Goal: Go to known website: Access a specific website the user already knows

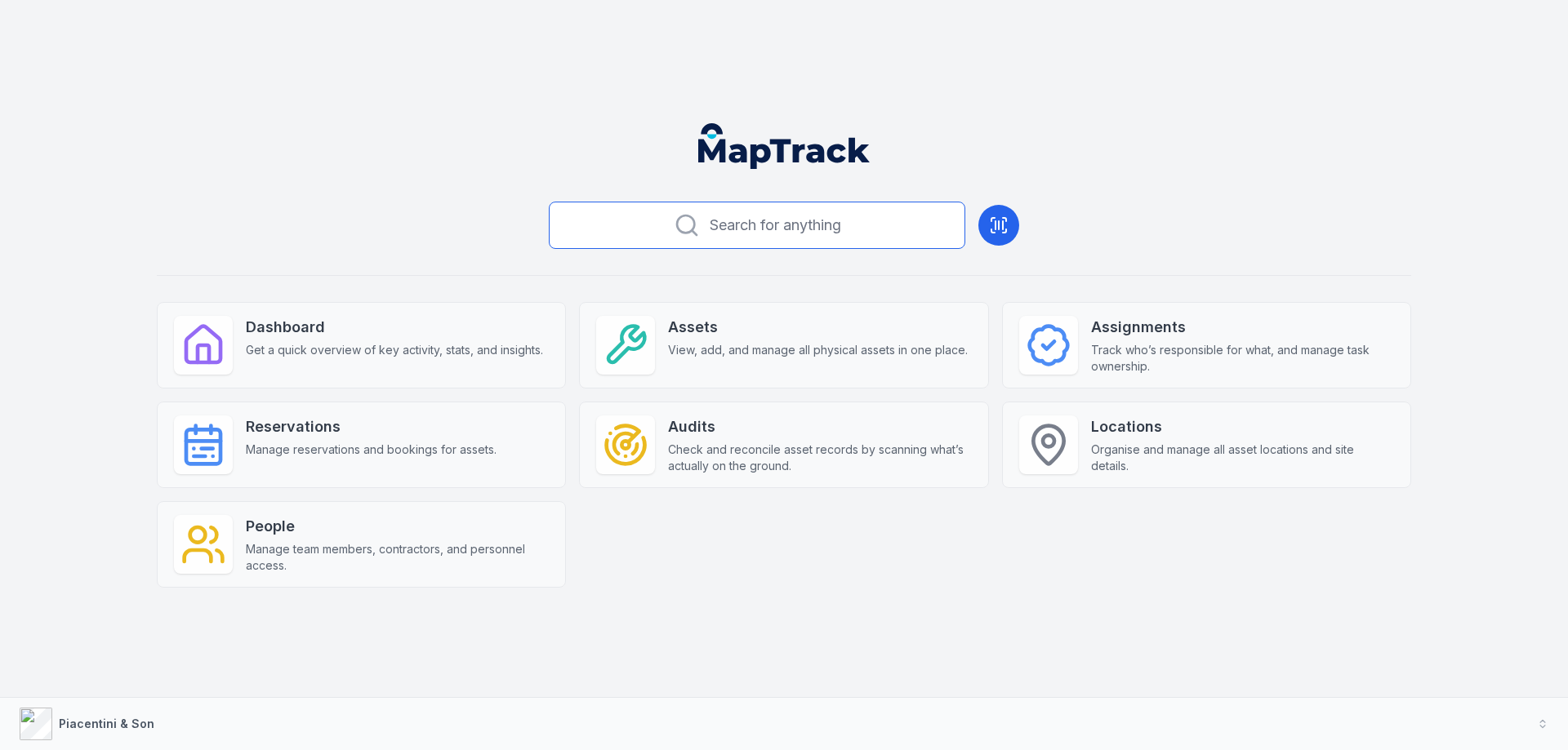
click at [735, 225] on span "Search for anything" at bounding box center [775, 226] width 132 height 23
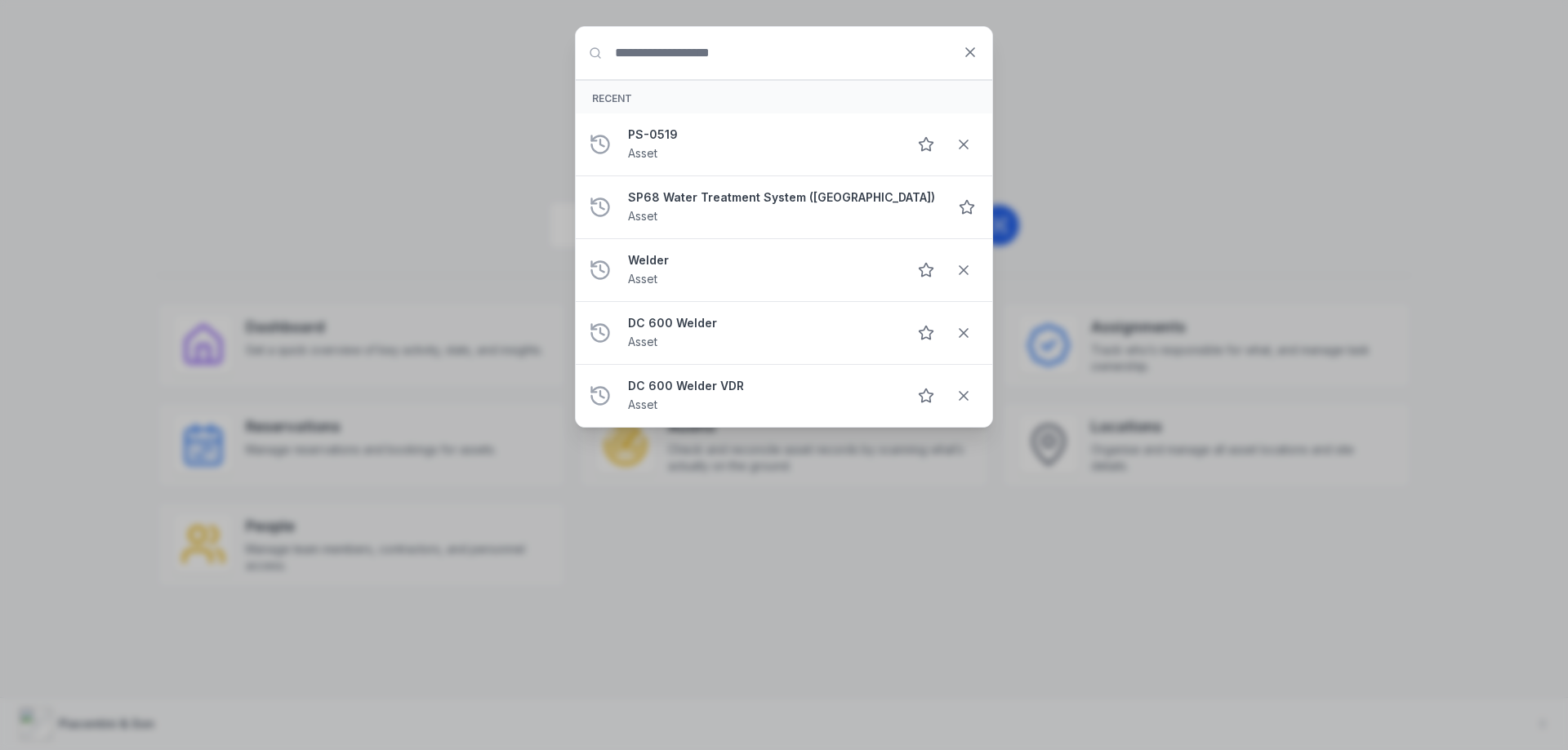
click at [1148, 101] on div "Search for anything Recent PS-0519 Asset SP68 Water Treatment System ([GEOGRAPH…" at bounding box center [784, 375] width 1568 height 750
click at [463, 158] on div "Search for anything Recent PS-0519 Asset SP68 Water Treatment System ([GEOGRAPH…" at bounding box center [784, 375] width 1568 height 750
click at [971, 48] on icon at bounding box center [970, 52] width 16 height 16
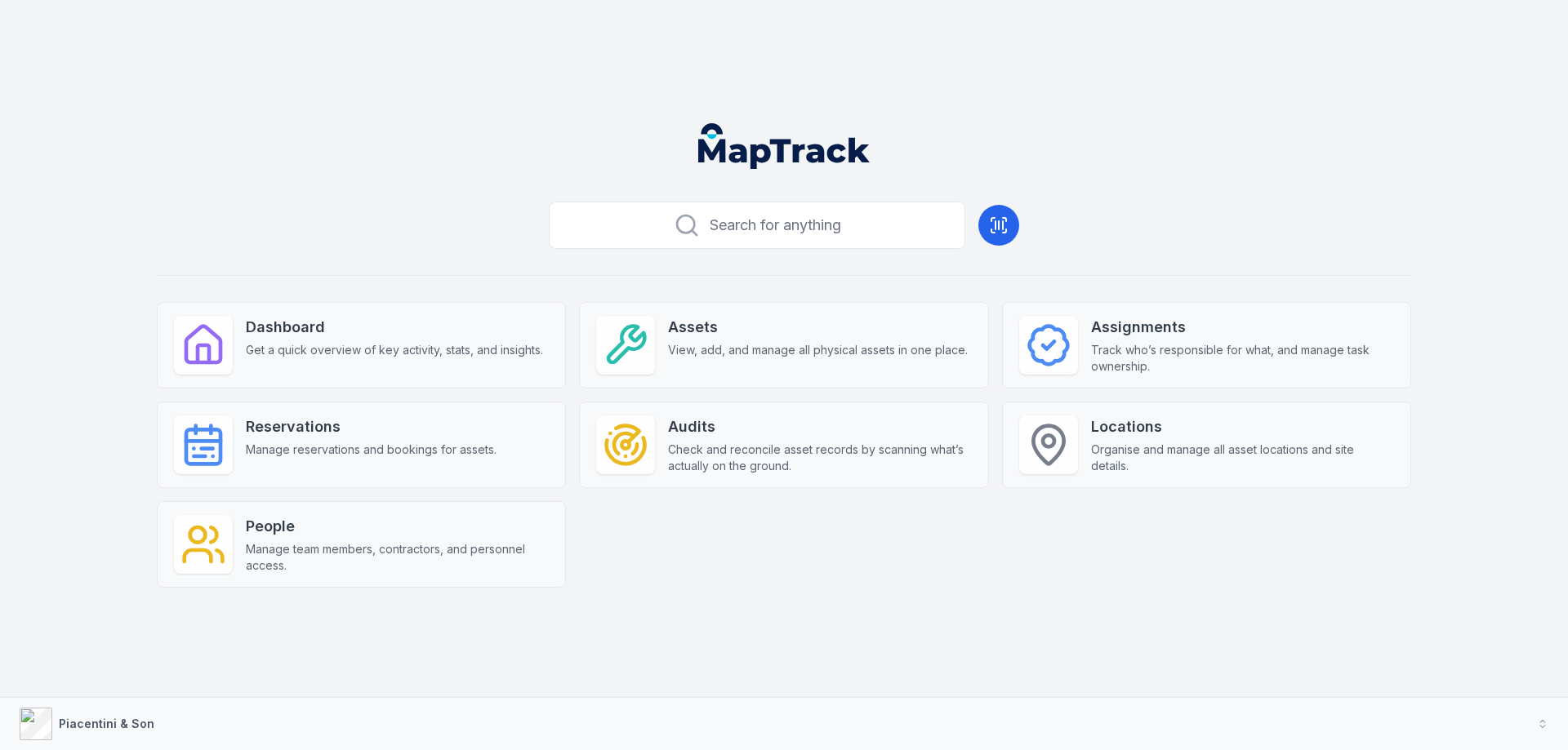
drag, startPoint x: 39, startPoint y: 574, endPoint x: 50, endPoint y: 586, distance: 16.3
click at [39, 573] on main "Search for anything Dashboard Get a quick overview of key activity, stats, and …" at bounding box center [783, 375] width 1528 height 530
click at [89, 722] on strong "Piacentini & Son" at bounding box center [107, 724] width 96 height 14
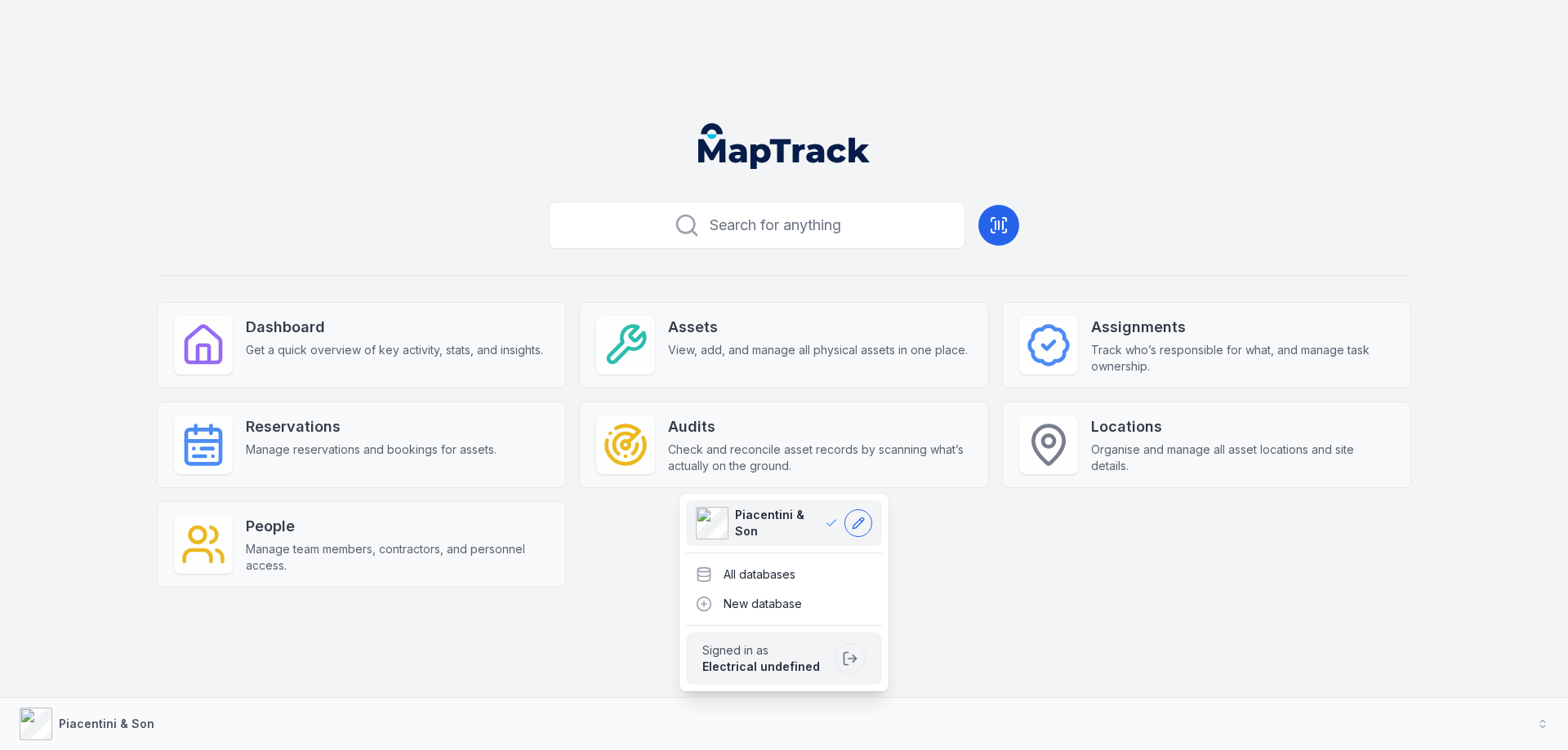
click at [856, 519] on icon at bounding box center [858, 522] width 13 height 13
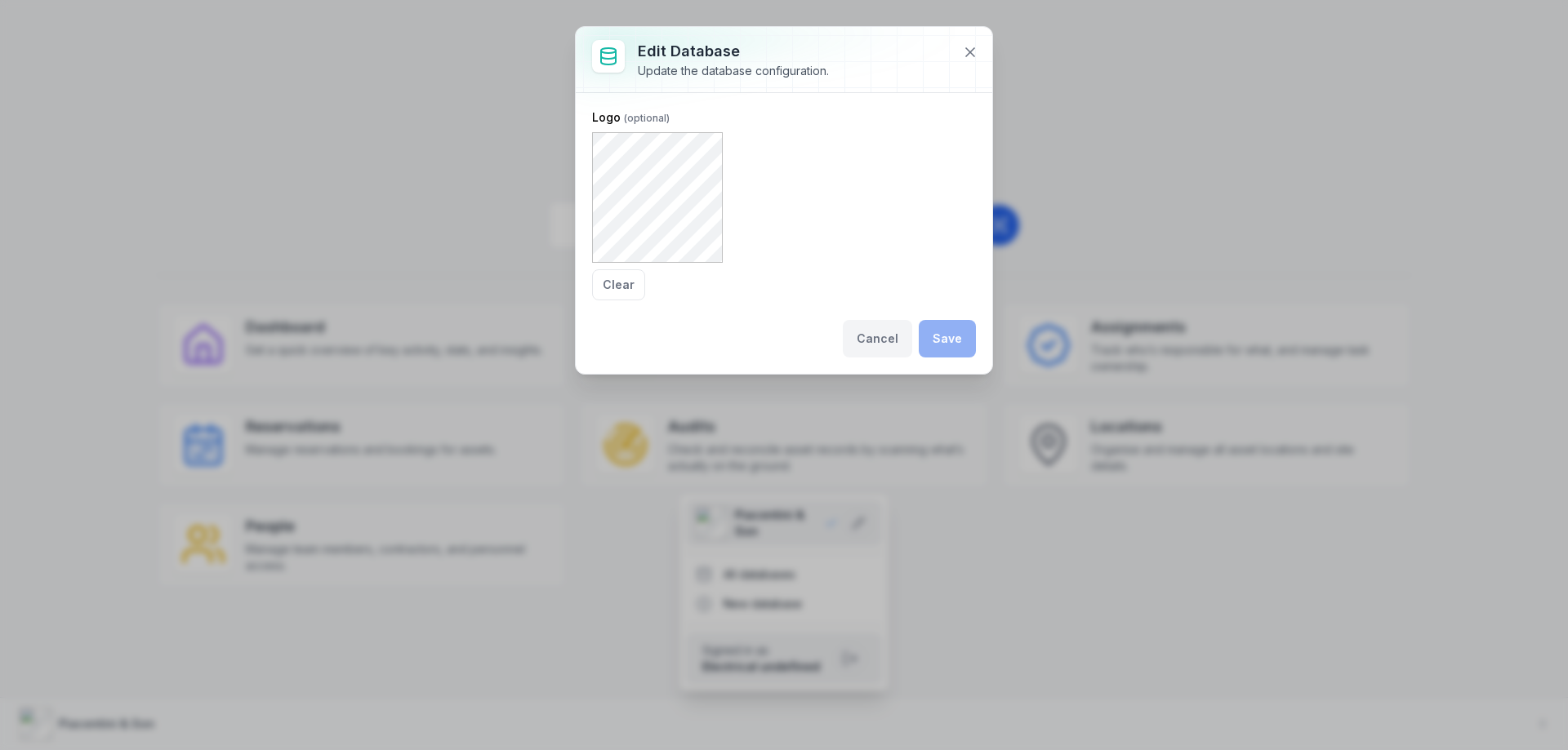
click at [876, 329] on button "Cancel" at bounding box center [878, 338] width 70 height 38
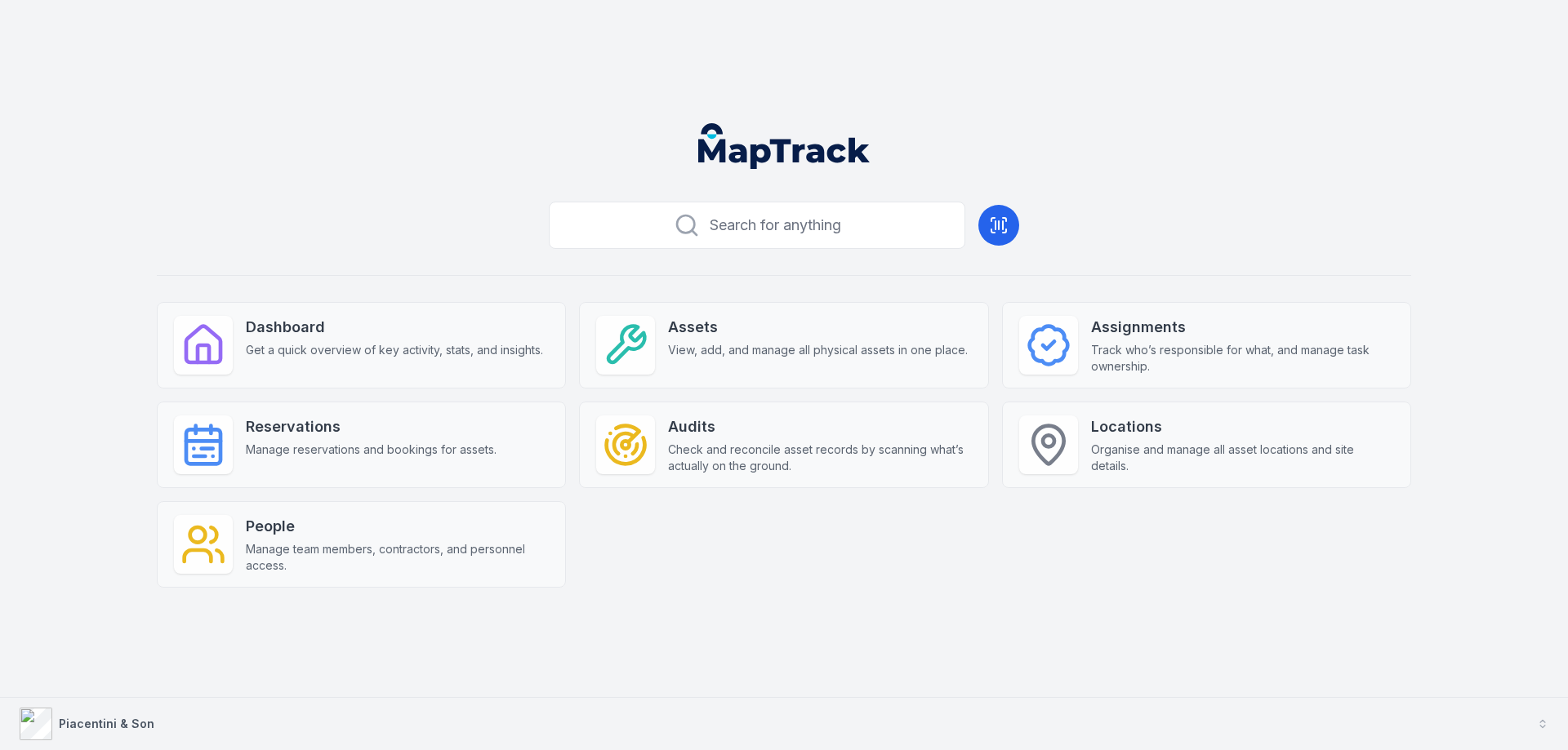
click at [130, 719] on strong "Piacentini & Son" at bounding box center [107, 724] width 96 height 14
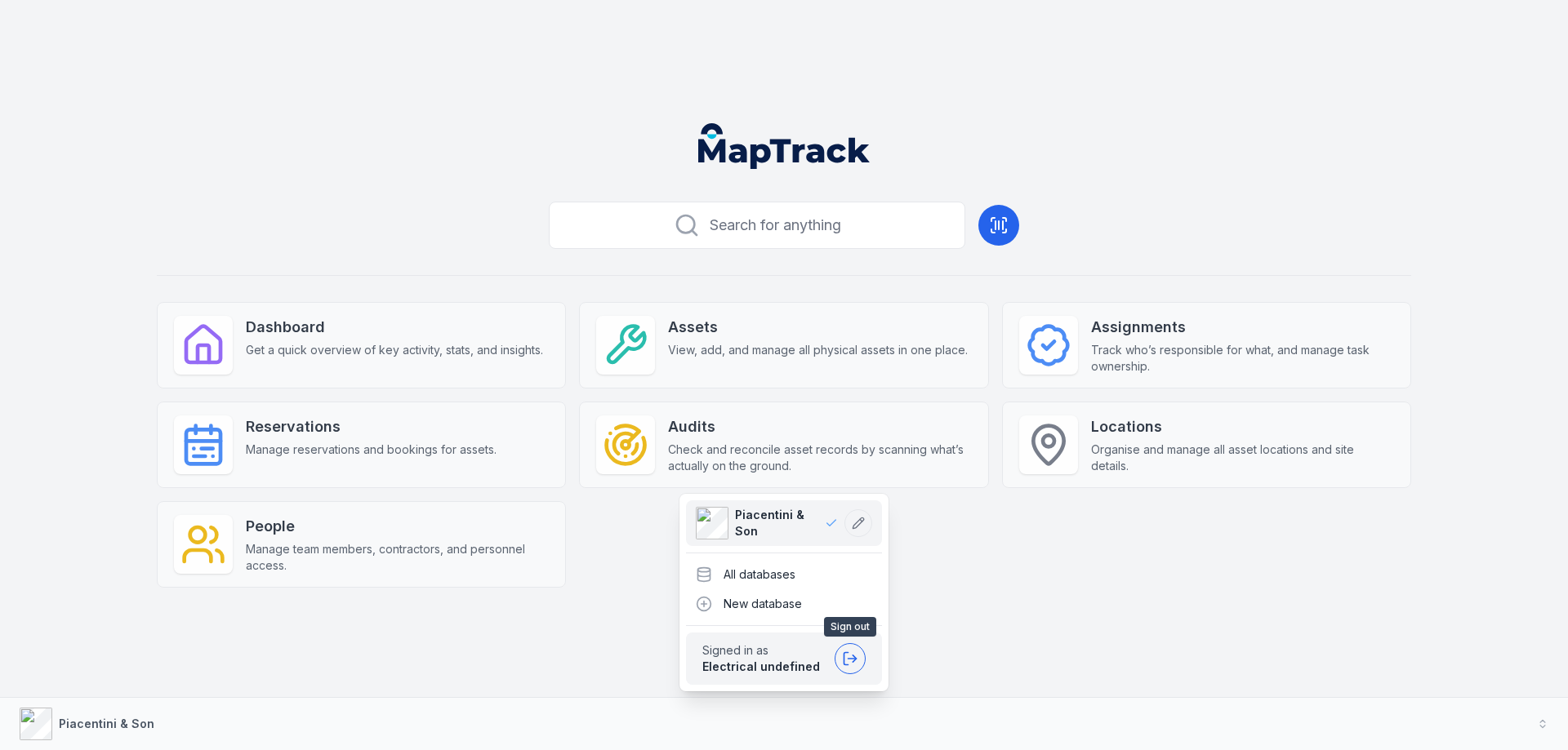
click at [853, 657] on icon at bounding box center [850, 659] width 16 height 16
